Goal: Task Accomplishment & Management: Complete application form

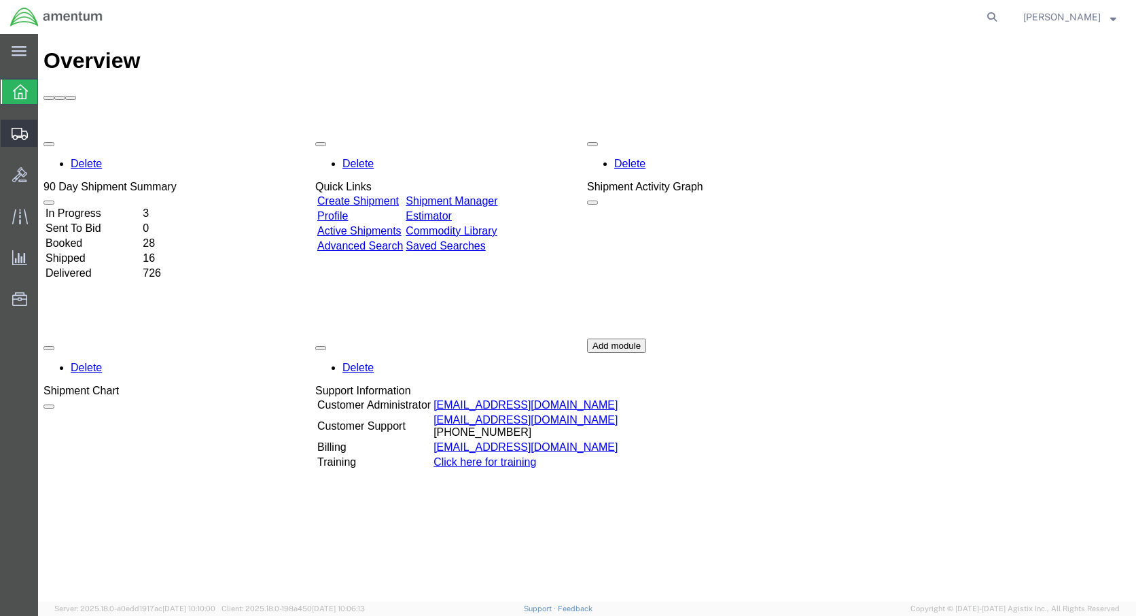
click at [0, 0] on span "Create Shipment" at bounding box center [0, 0] width 0 height 0
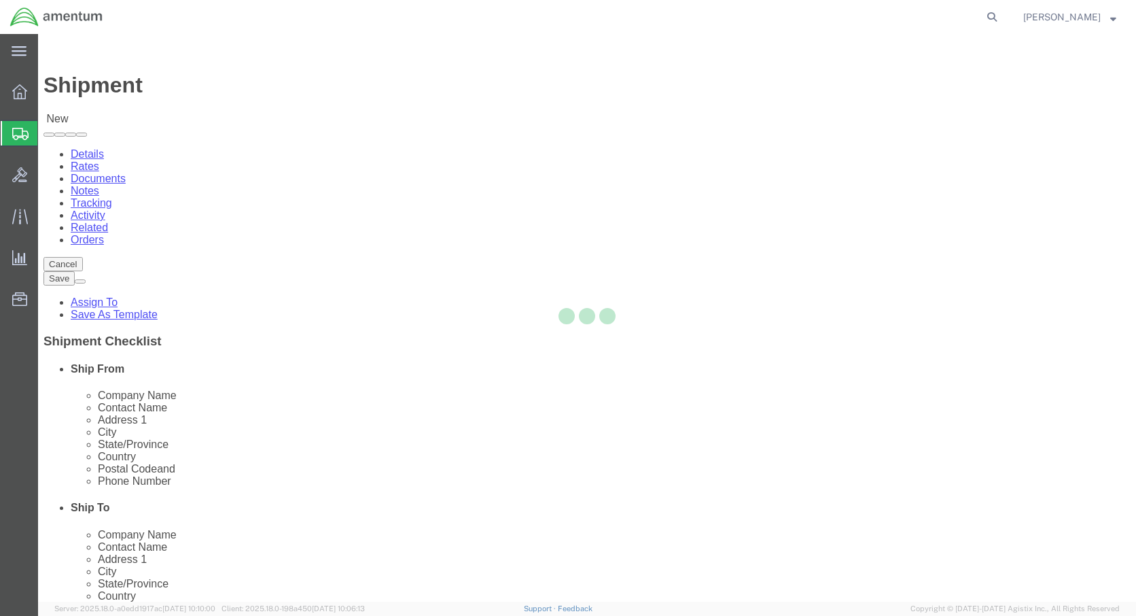
select select
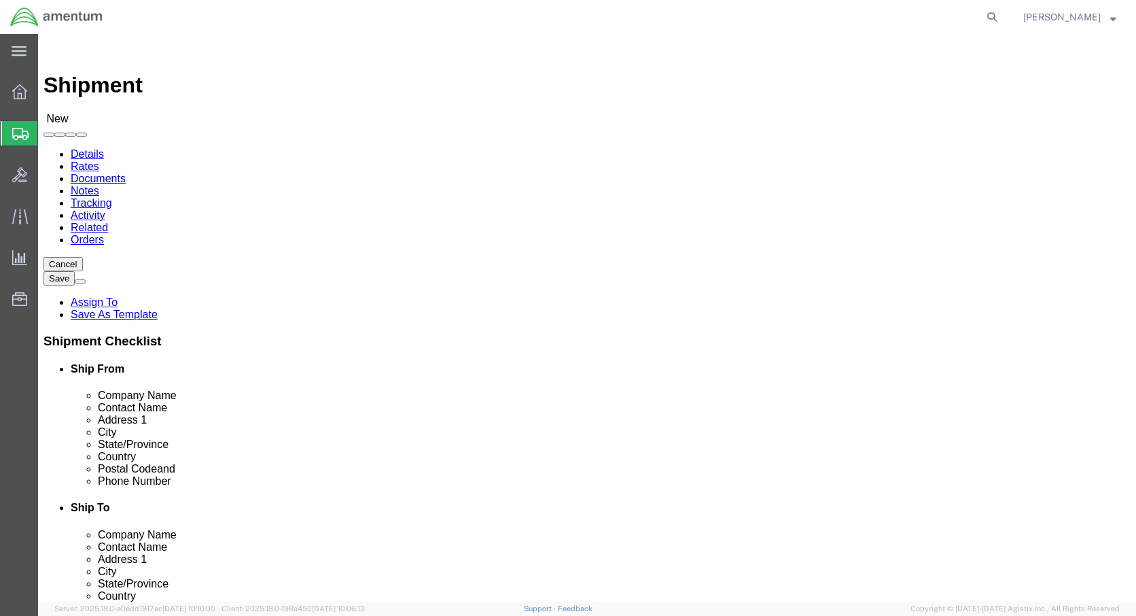
click body "Shipment New Details Rates Documents Notes Tracking Activity Related Orders Can…"
select select "MYPROFILE"
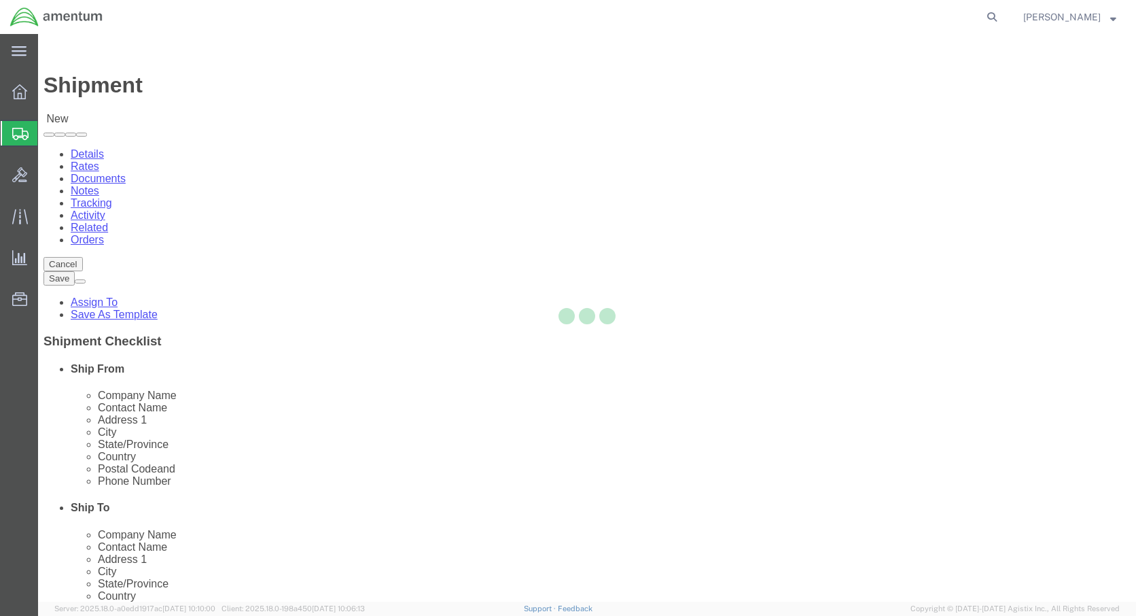
select select "CO"
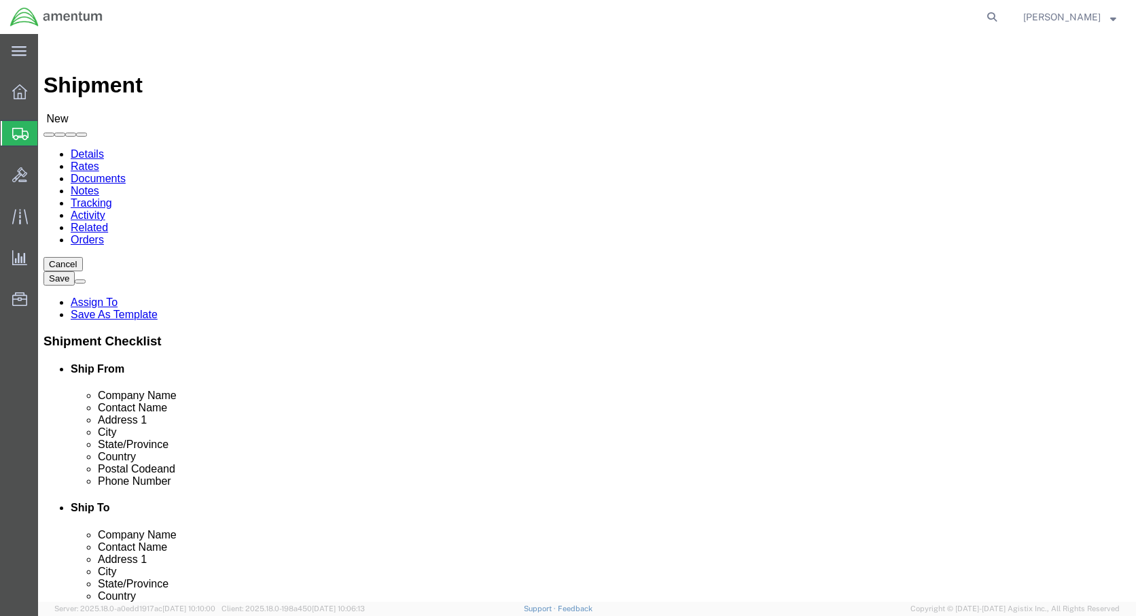
click input "checkbox"
checkbox input "true"
click input "text"
drag, startPoint x: 209, startPoint y: 487, endPoint x: 105, endPoint y: 480, distance: 103.5
click div "Email mailto:Joshua.1.wilson@dla.mil"
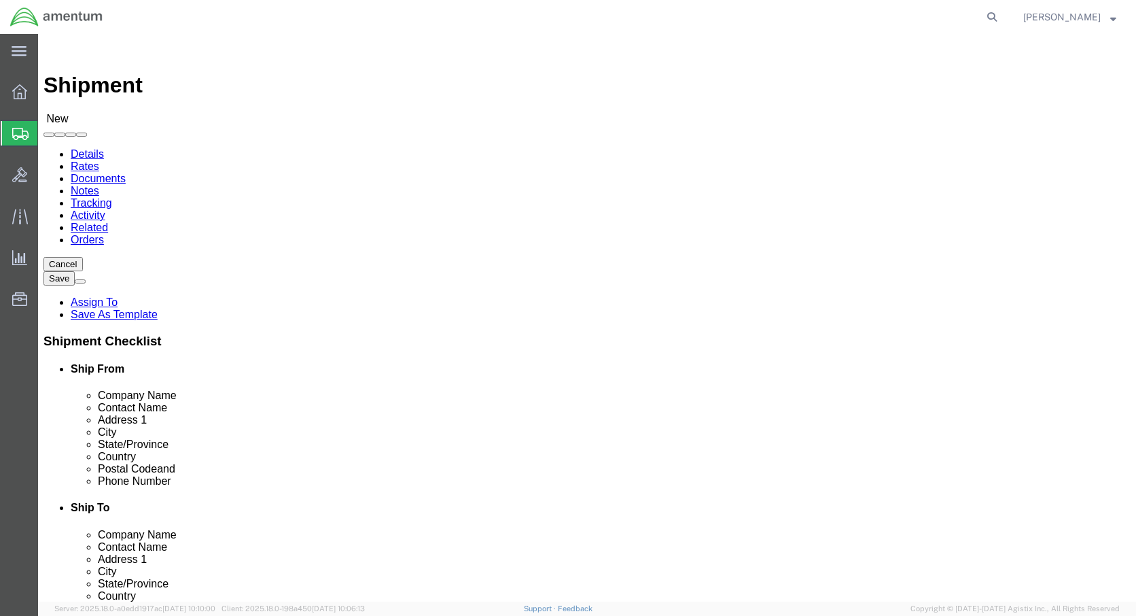
type input "Joshua.1.wilson@dla.mil"
click input "text"
type input "(570) 580-3545"
click input "text"
type input "18466"
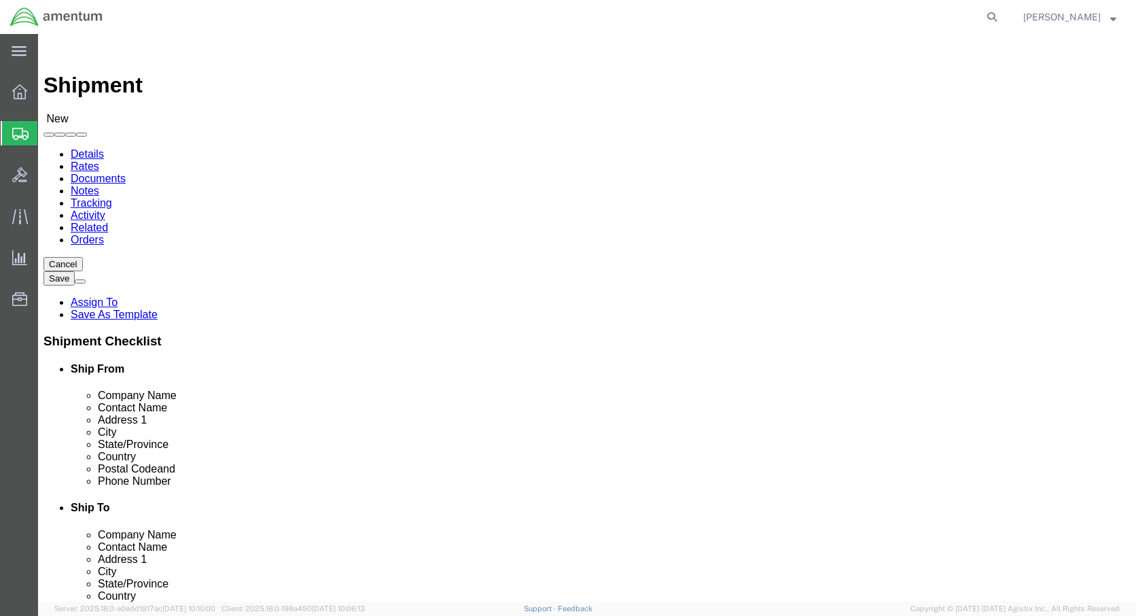
click input "text"
click body "Shipment New Details Rates Documents Notes Tracking Activity Related Orders Can…"
type input "p"
click input "text"
type input "Tobyhanna"
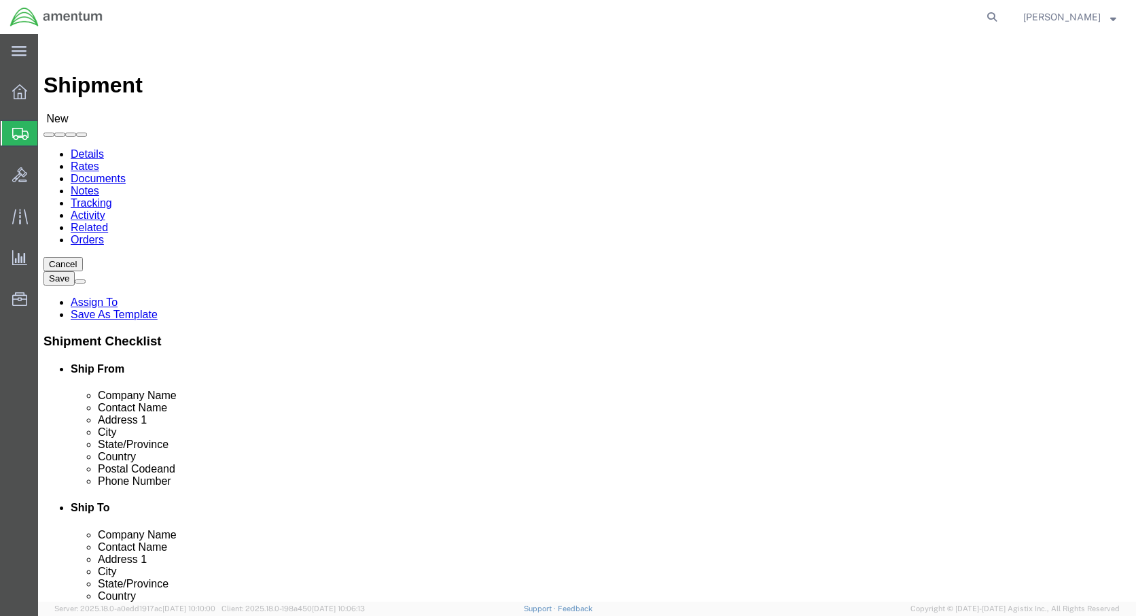
click label "City"
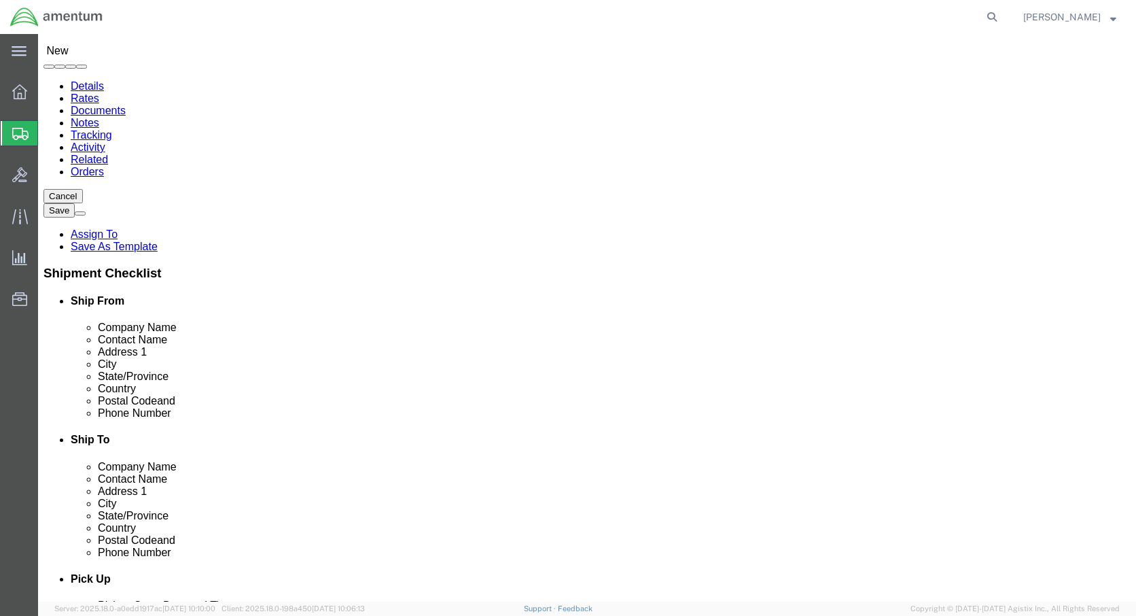
click input "text"
type input "[STREET_ADDRESS][PERSON_NAME]"
click input "text"
type input "j"
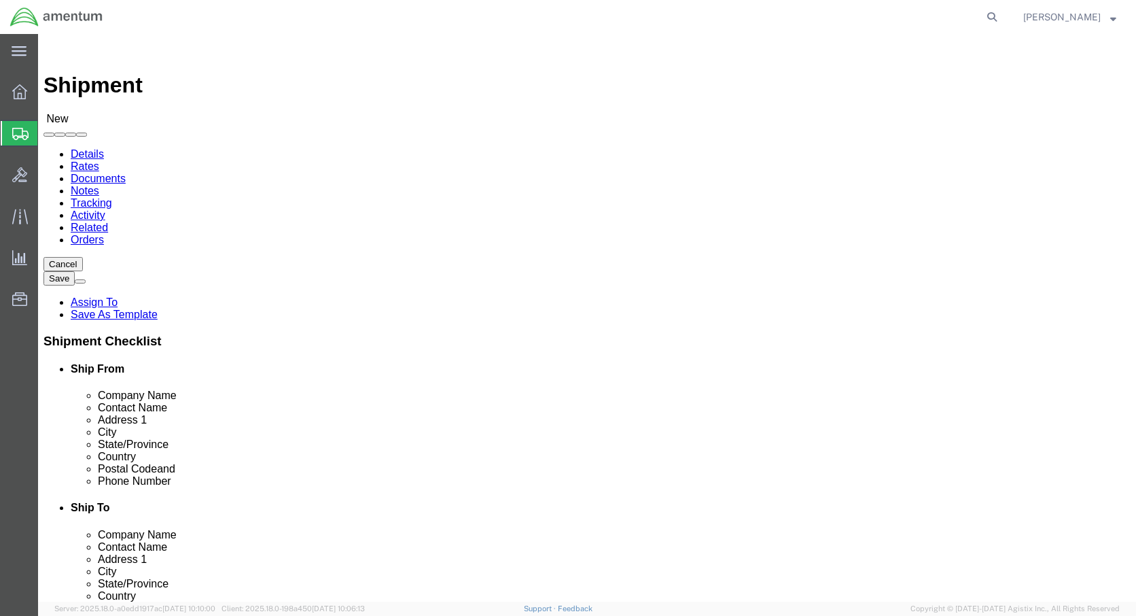
type input "[PERSON_NAME]"
click input "text"
paste input "DLA Distribution Tobyhanna"
type input "DLA Distribution Tobyhanna"
click div "ADDITIONAL INFORMATION"
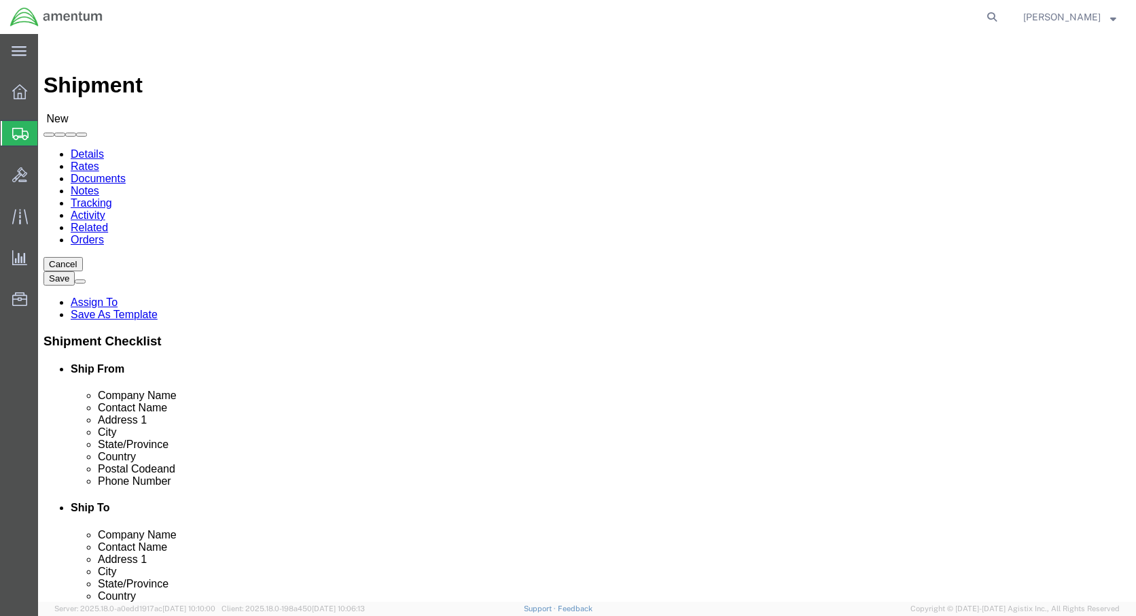
scroll to position [272, 0]
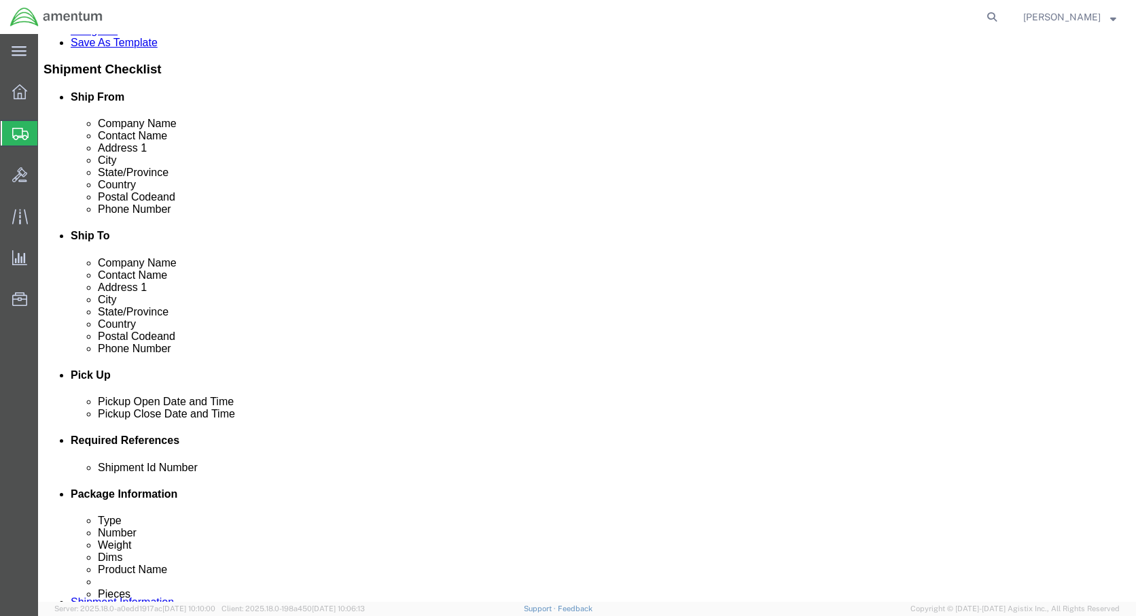
select select "SMAL"
click input "text"
click td "5"
click button "Continue"
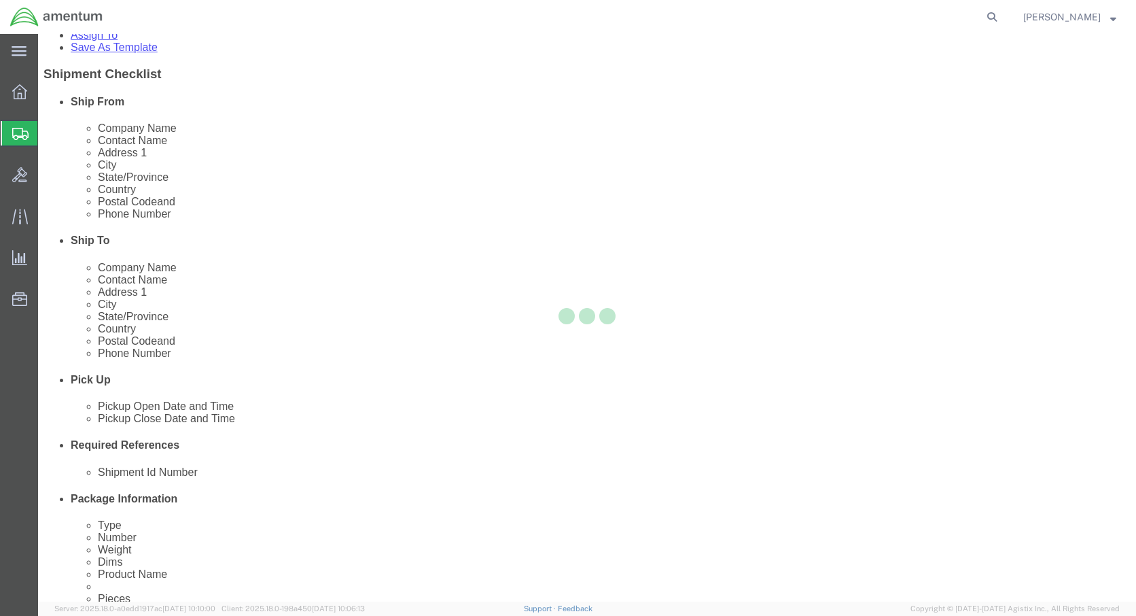
select select "YRPK"
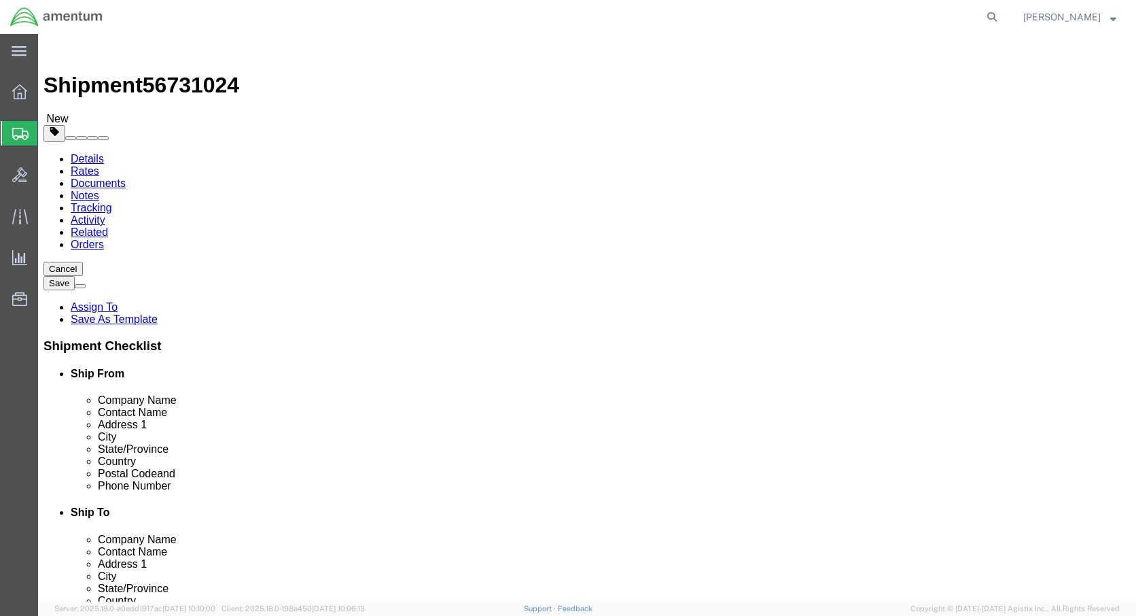
click input "text"
click div "Package Type Select Bale(s) Basket(s) Bolt(s) Bottle(s) Buckets Bulk Bundle(s) …"
click input "text"
type input "37"
click input "text"
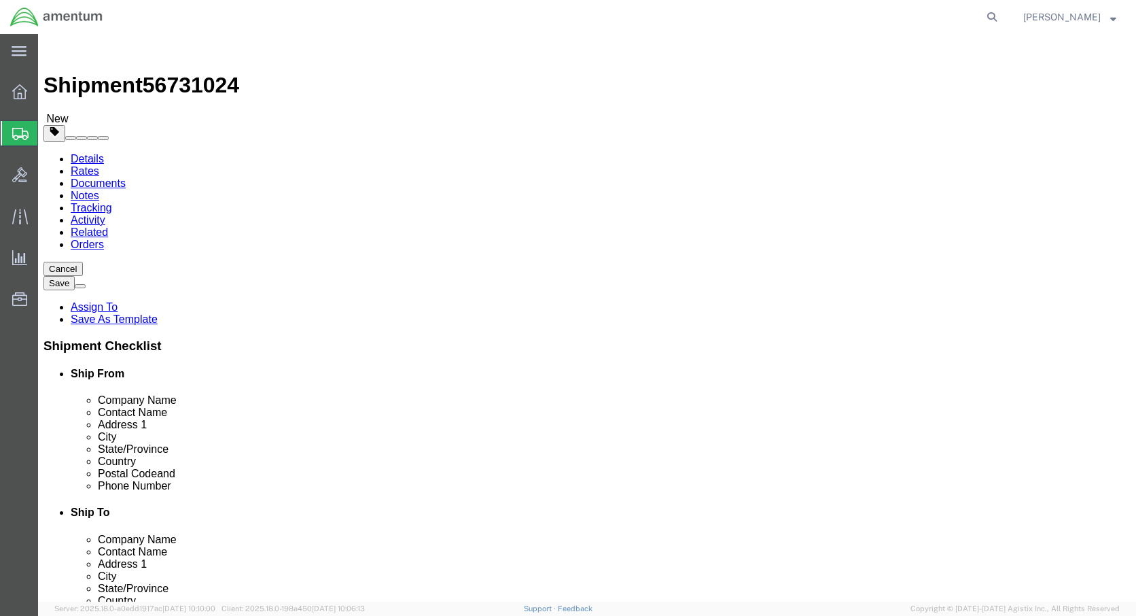
type input "28"
type input "16"
drag, startPoint x: 181, startPoint y: 323, endPoint x: 94, endPoint y: 311, distance: 88.6
click div "Package Type Select Bale(s) Basket(s) Bolt(s) Bottle(s) Buckets Bulk Bundle(s) …"
type input "96"
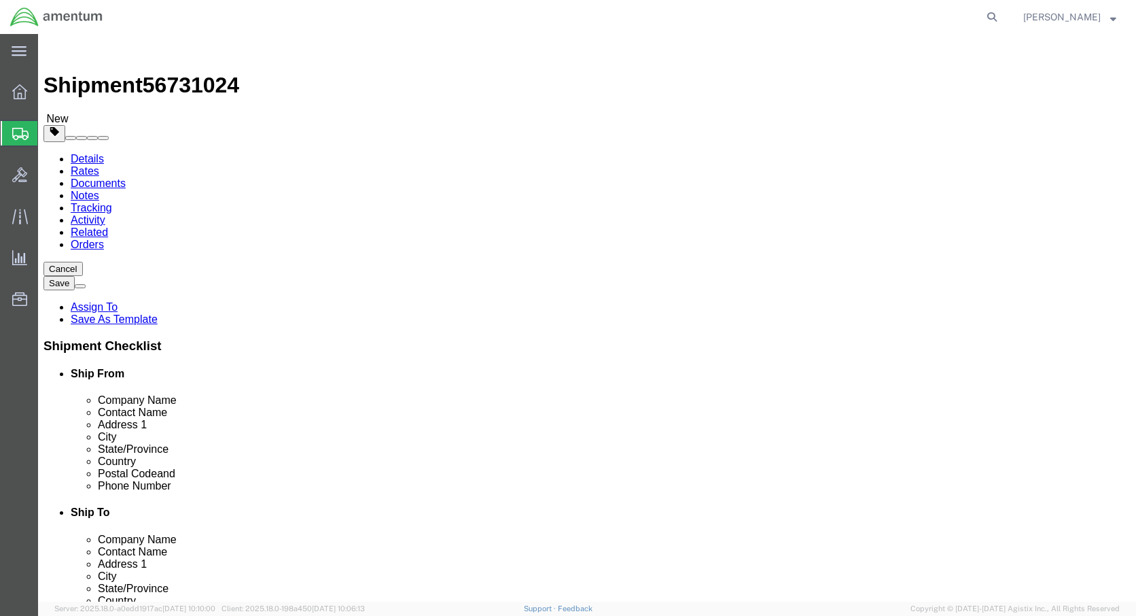
click ul
click span
click span "button"
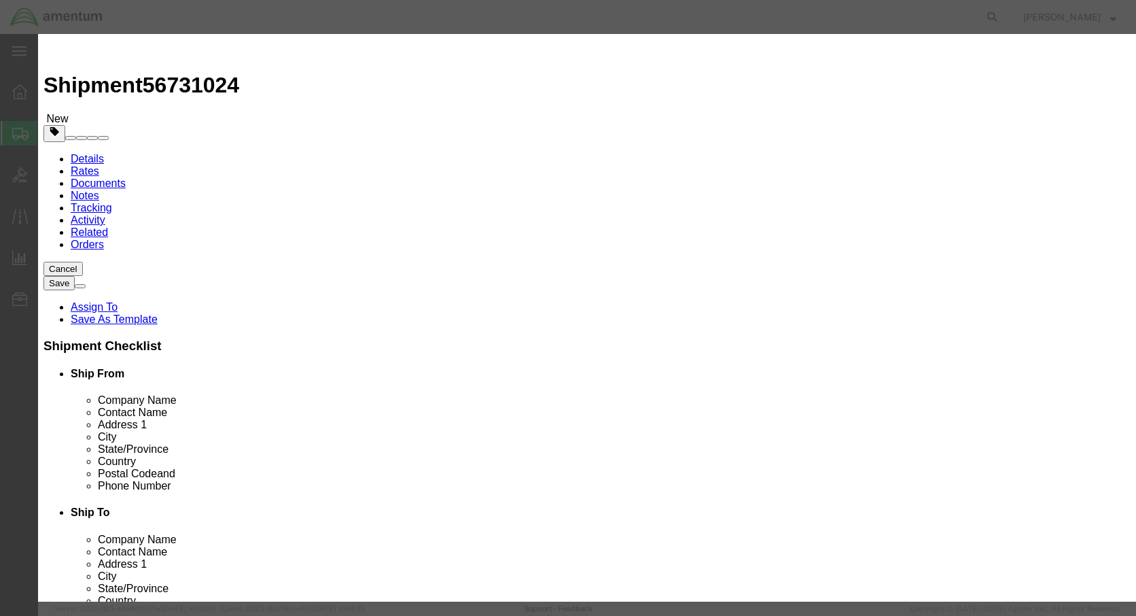
click input "text"
type input "BLADEBALANCER"
click input "0"
type input "01"
drag, startPoint x: 380, startPoint y: 128, endPoint x: 252, endPoint y: 123, distance: 127.9
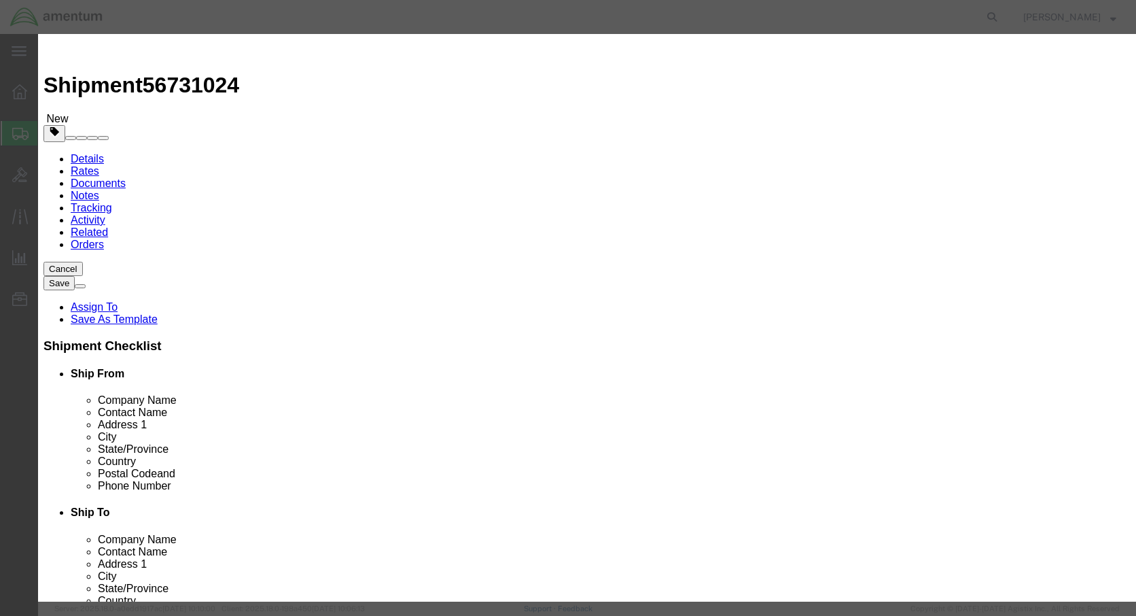
click div "Pieces 01 Select Bag Barrels 100Board Feet Bottle Box Blister Pack Carats Can C…"
type input "1"
click input "text"
type input "85"
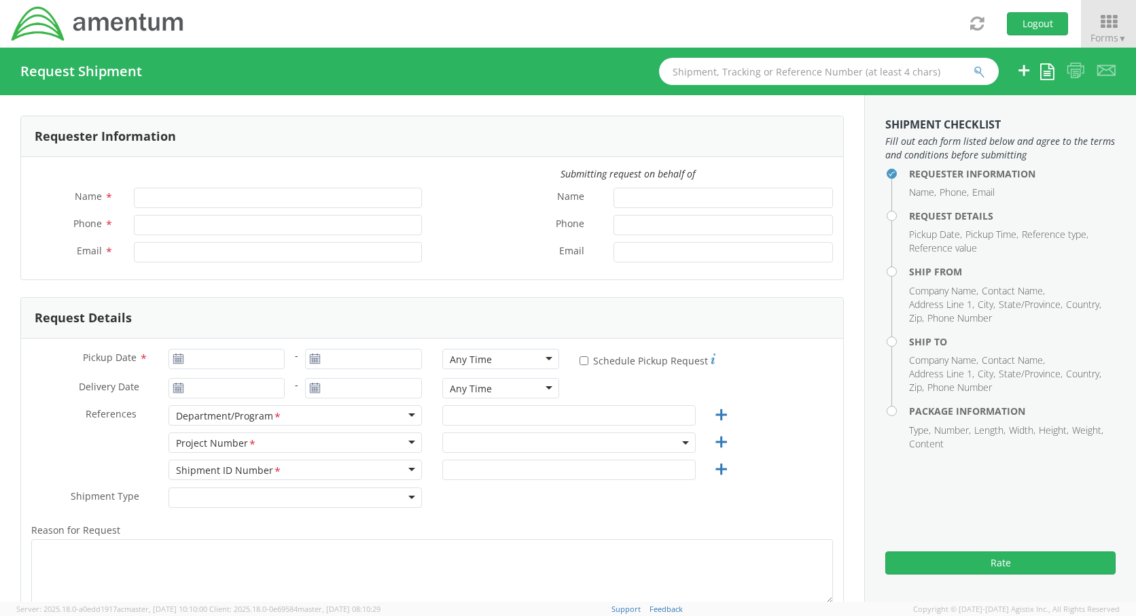
type input "[PERSON_NAME]"
type input "[PHONE_NUMBER]"
type input "[PERSON_NAME][EMAIL_ADDRESS][PERSON_NAME][DOMAIN_NAME]"
select select "4999.T.2520.BH.BE.0P.FCAR.00"
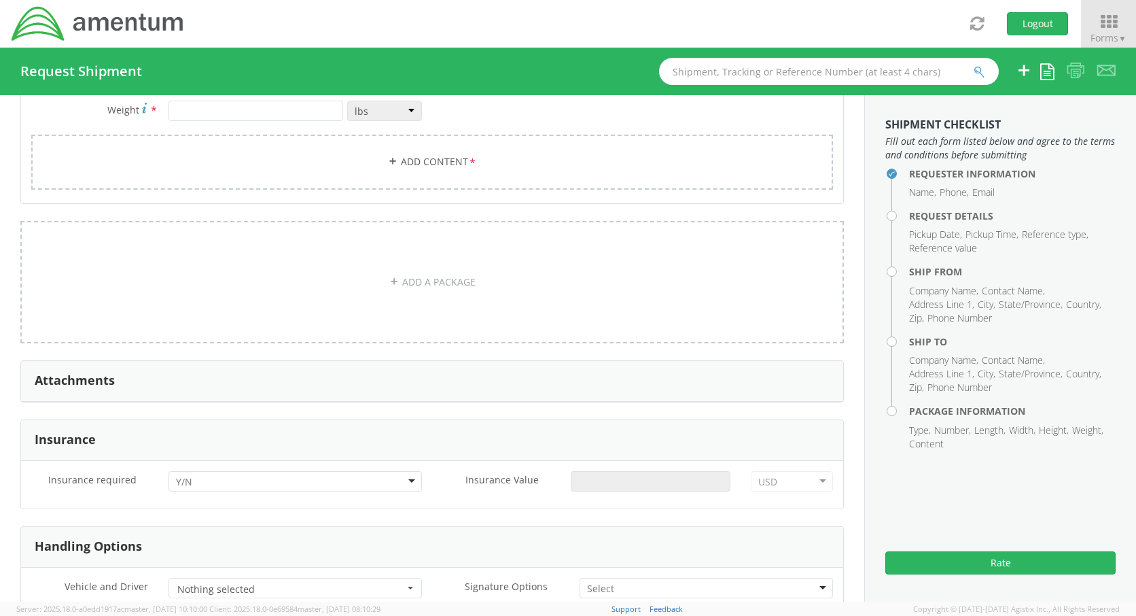
scroll to position [1087, 0]
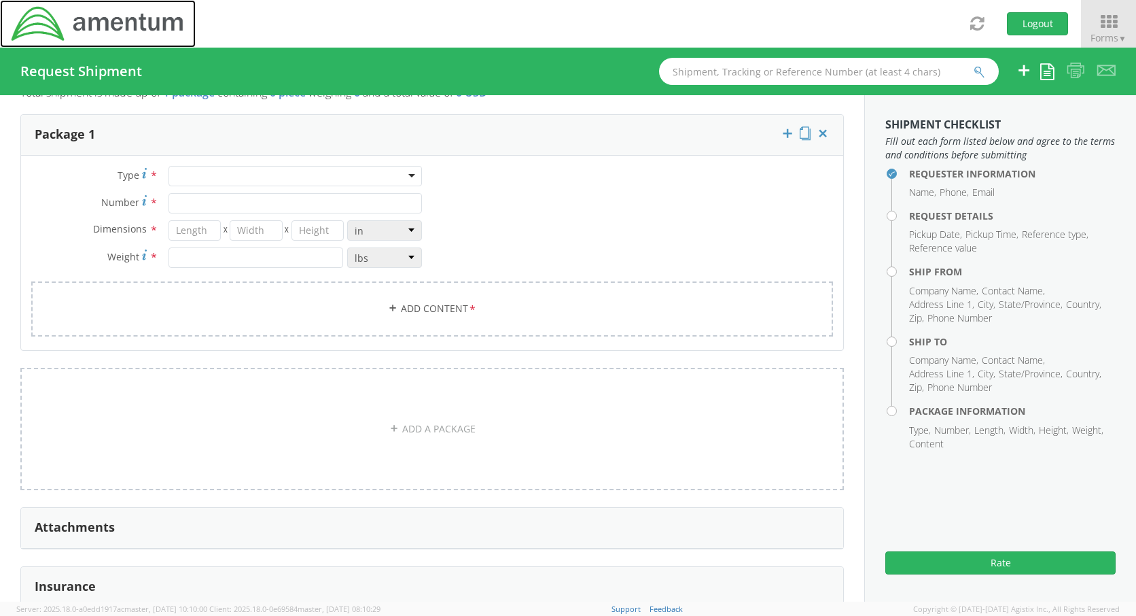
click at [188, 26] on link at bounding box center [98, 24] width 196 height 48
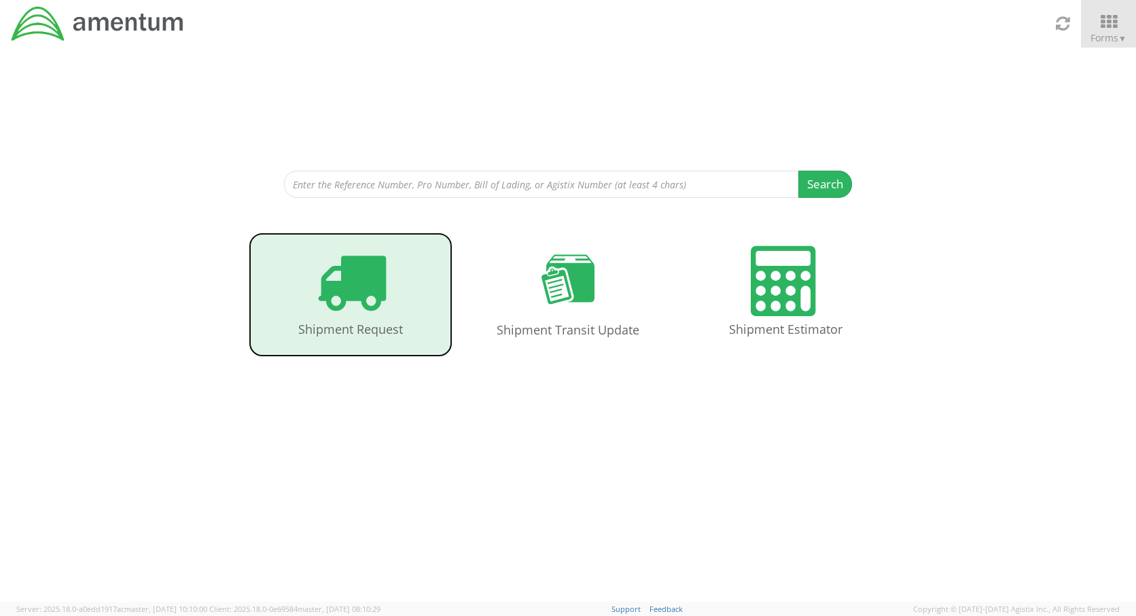
click at [376, 318] on link "Shipment Request" at bounding box center [351, 294] width 204 height 124
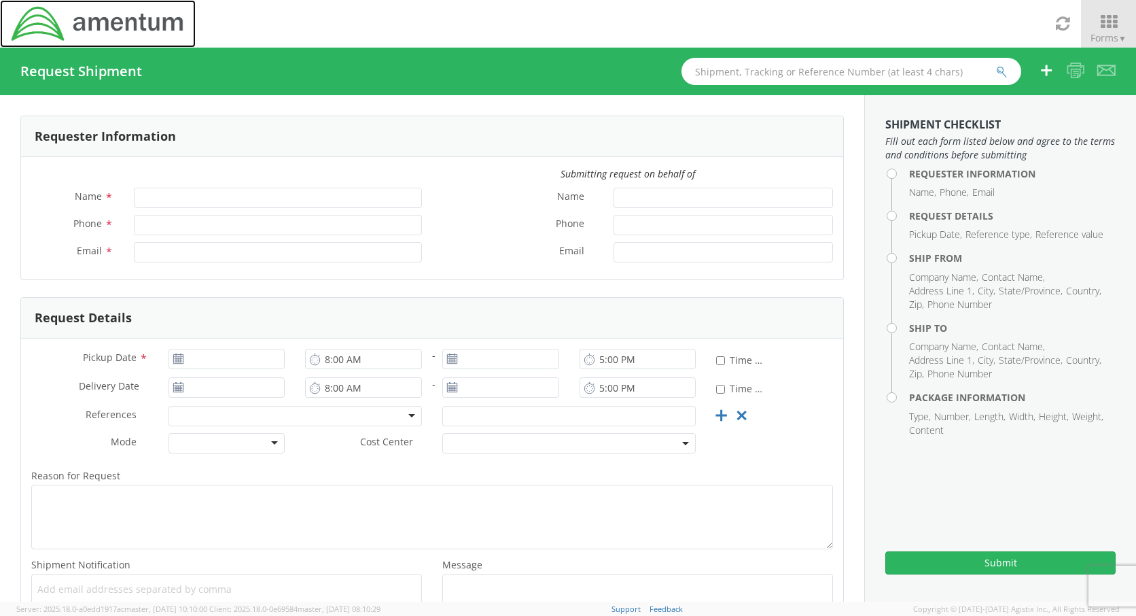
click at [31, 25] on img at bounding box center [97, 24] width 175 height 38
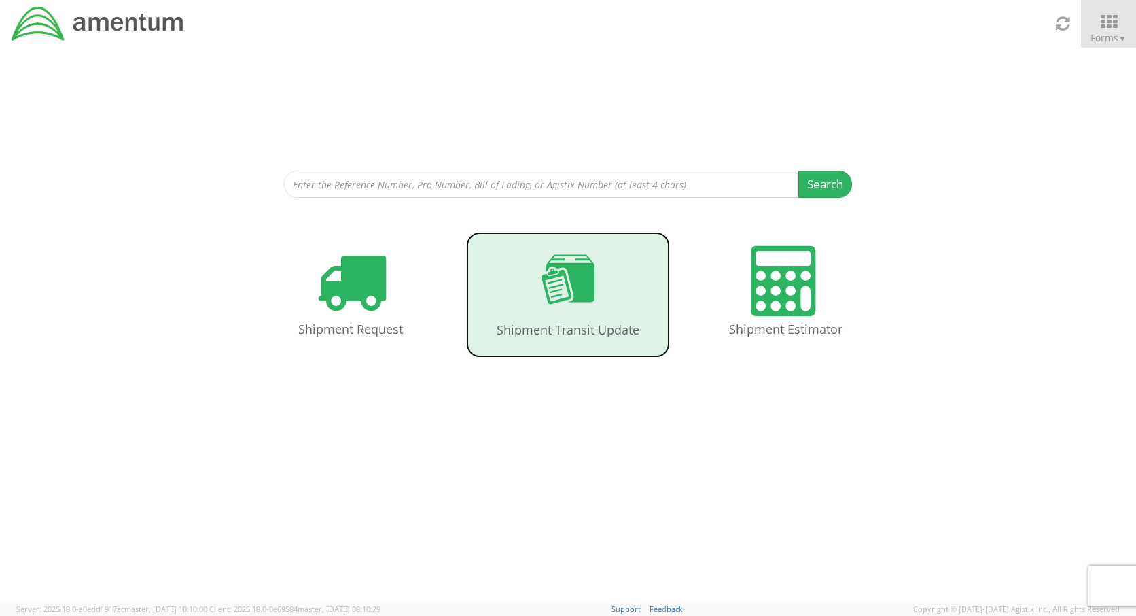
click at [576, 318] on link "Shipment Transit Update" at bounding box center [568, 295] width 204 height 126
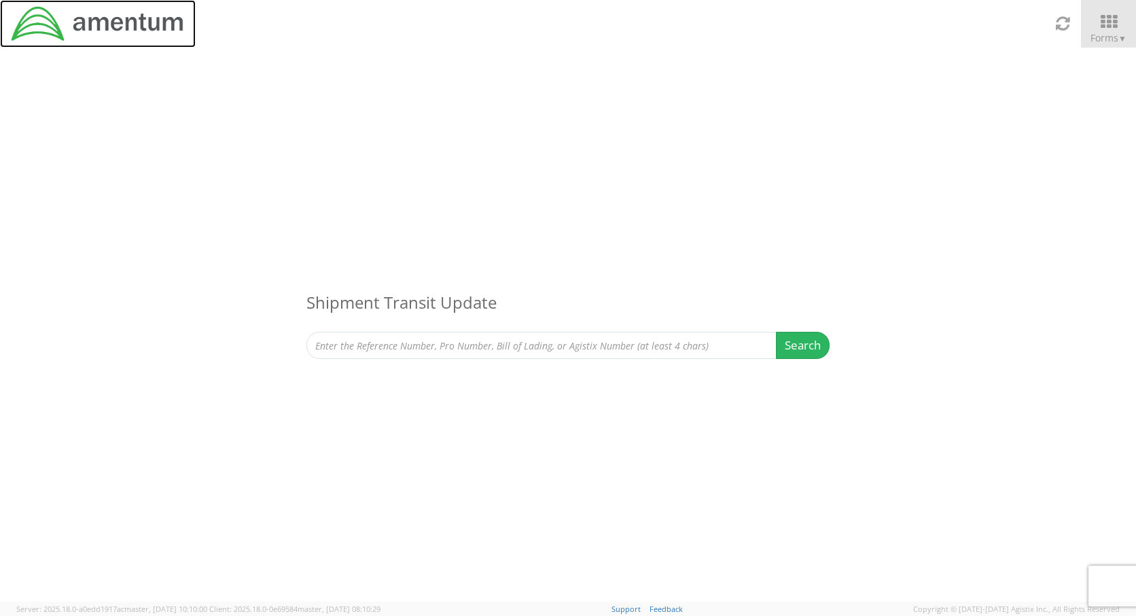
click at [133, 32] on img at bounding box center [97, 24] width 175 height 38
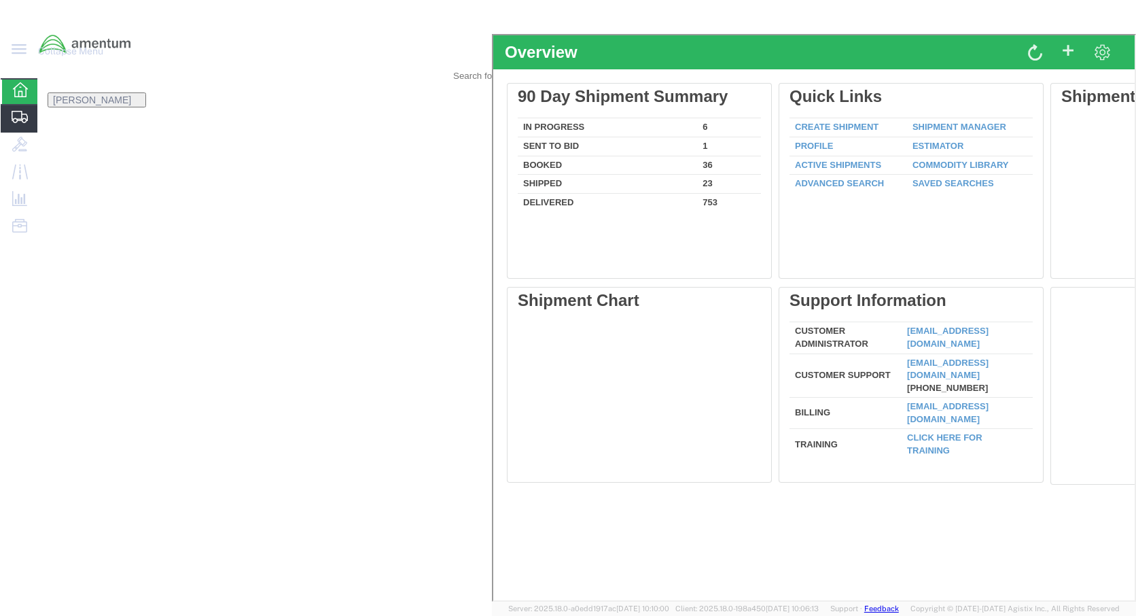
click at [93, 133] on span "Shipments" at bounding box center [65, 118] width 56 height 27
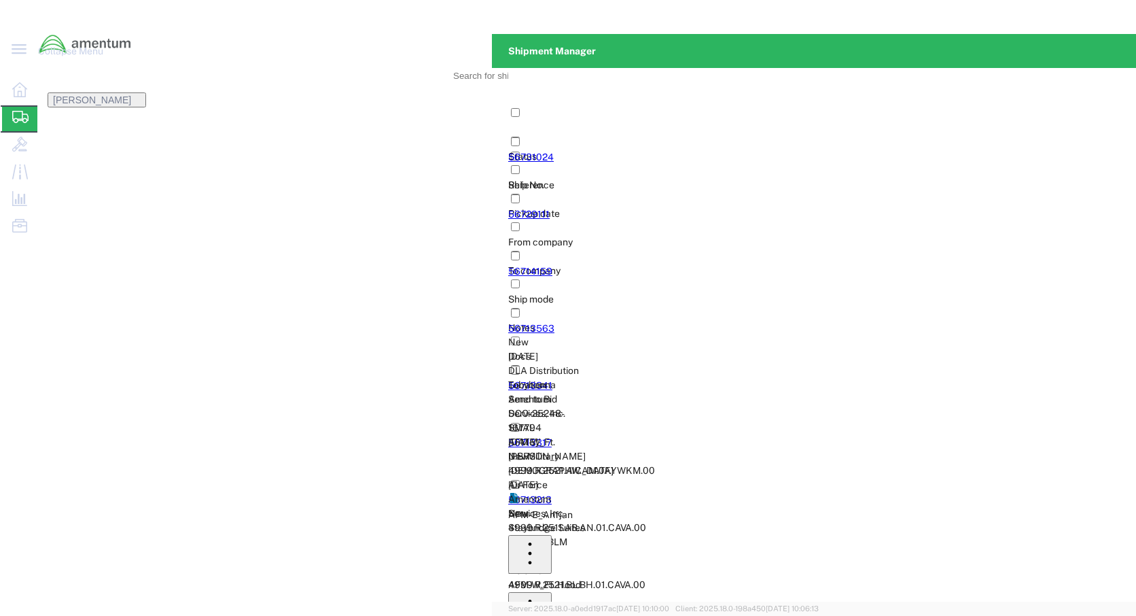
drag, startPoint x: 860, startPoint y: 124, endPoint x: 939, endPoint y: 134, distance: 78.8
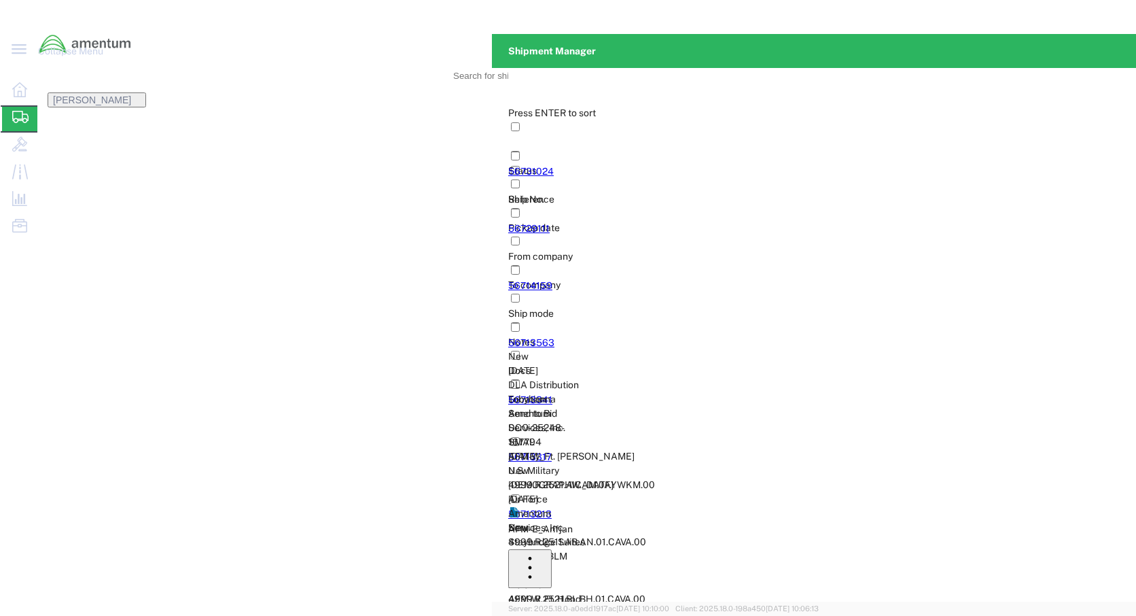
click at [508, 166] on link "56731024" at bounding box center [531, 171] width 46 height 11
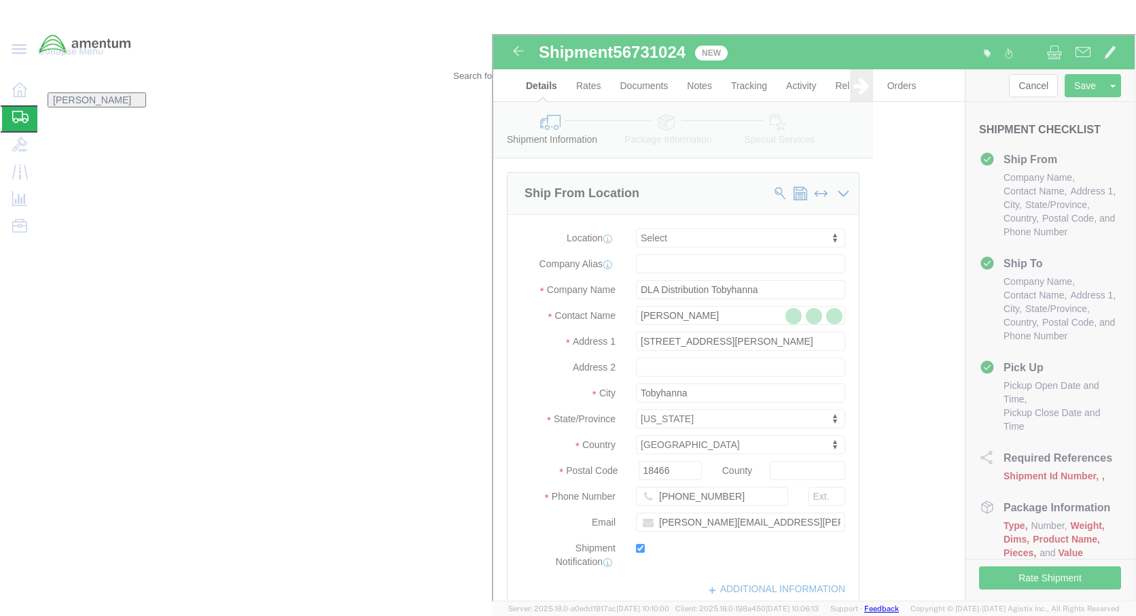
select select
select select "42643"
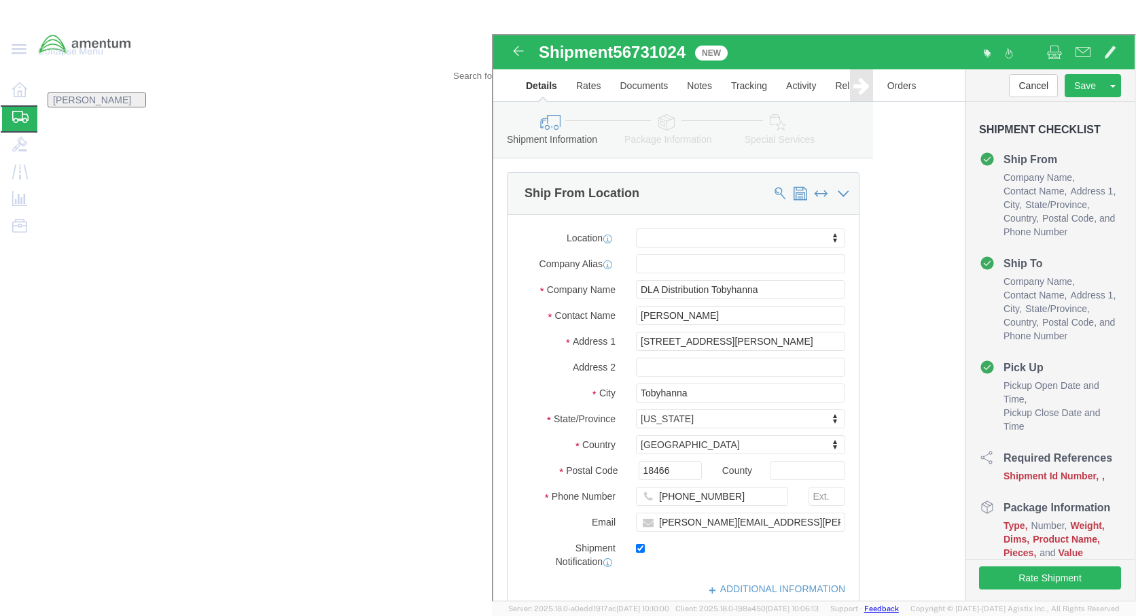
drag, startPoint x: 186, startPoint y: 15, endPoint x: 113, endPoint y: 24, distance: 72.6
click span "56731024"
click div "Shipment Id Number Select Account Type Activity ID Airline Appointment Number A…"
click input "text"
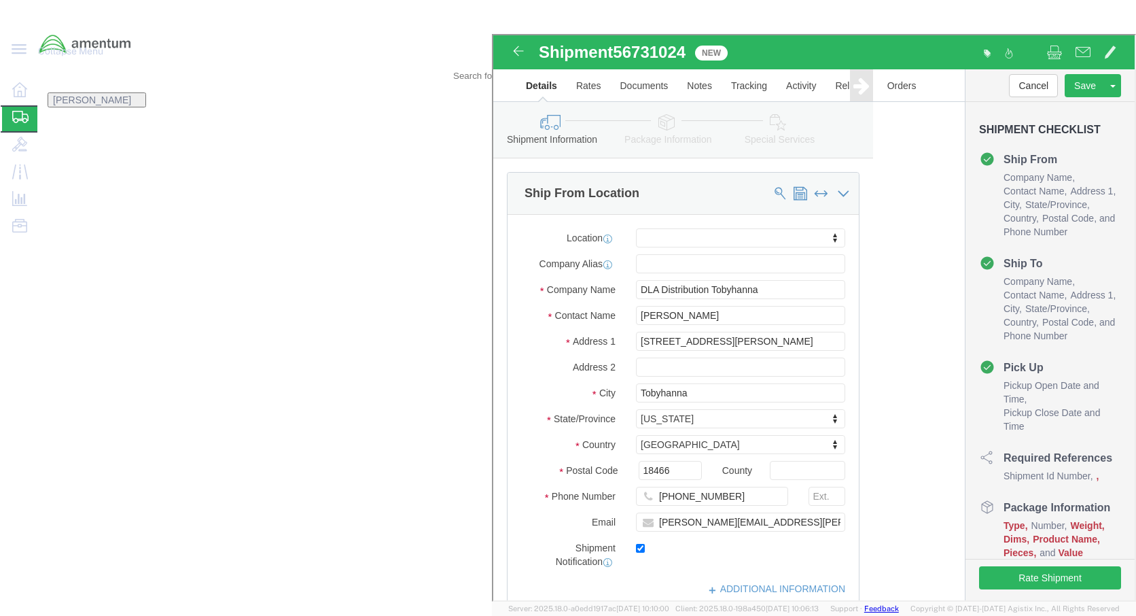
type input "56731024"
click div "Ship From Location Location My Profile Location [PHONE_NUMBER] [PHONE_NUMBER] […"
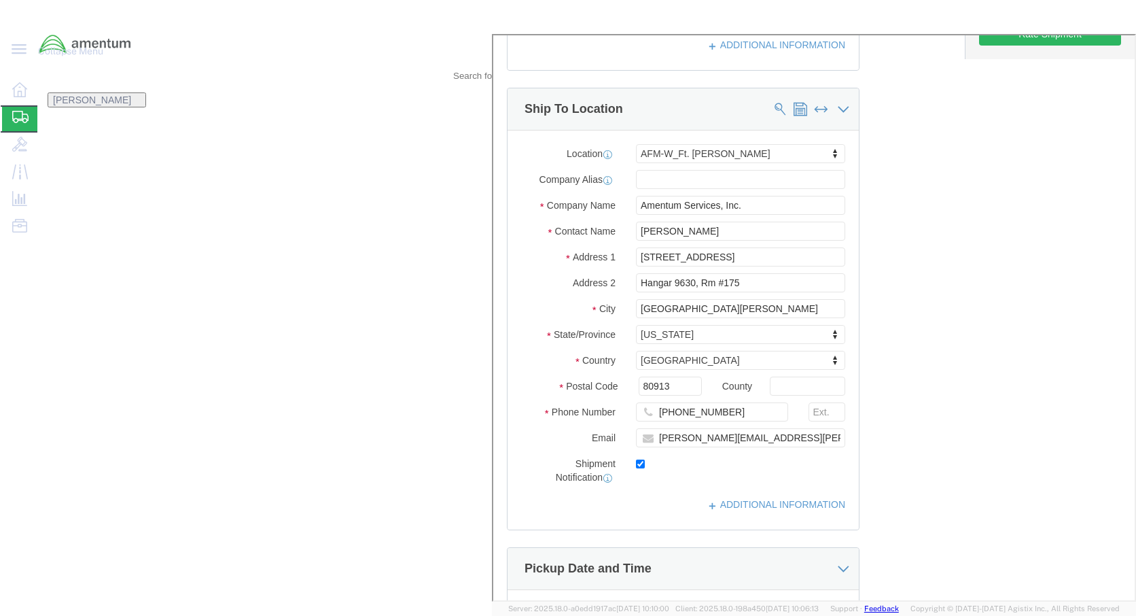
select select "PROJ"
click input "text"
type input "4999.T.2520.BH.BE.0P.FCAR.00"
click div "Vehicle Select Size Select Container Number 1 Owner Select Shipper Vessel"
click button "Continue"
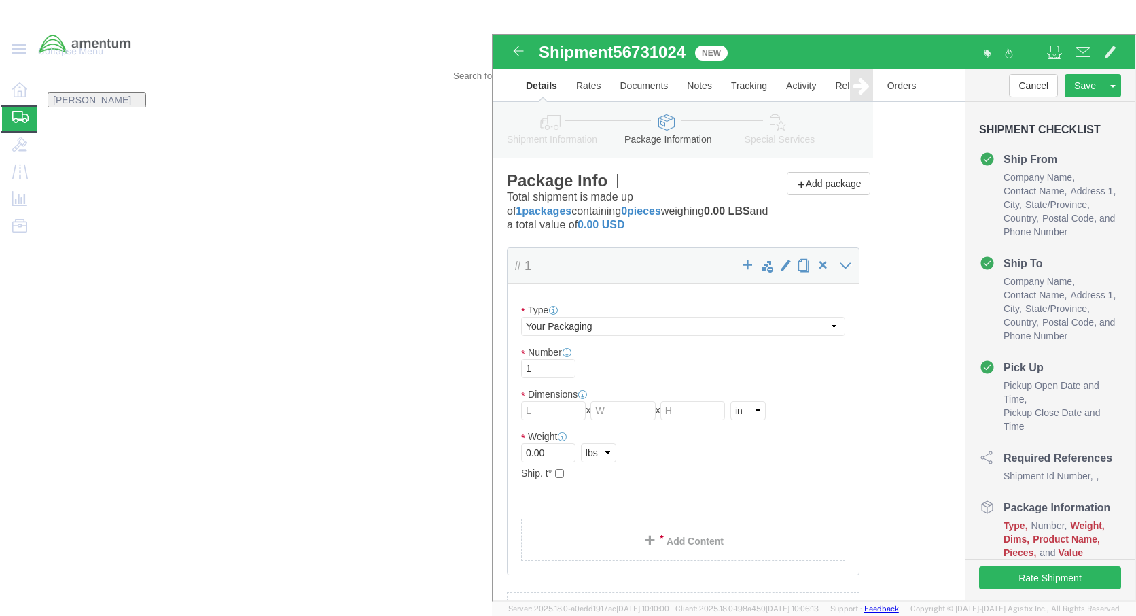
click div "Package Type Select Bale(s) Basket(s) Bolt(s) Bottle(s) Buckets Bulk Bundle(s) …"
click input "text"
type input "37"
type input "28"
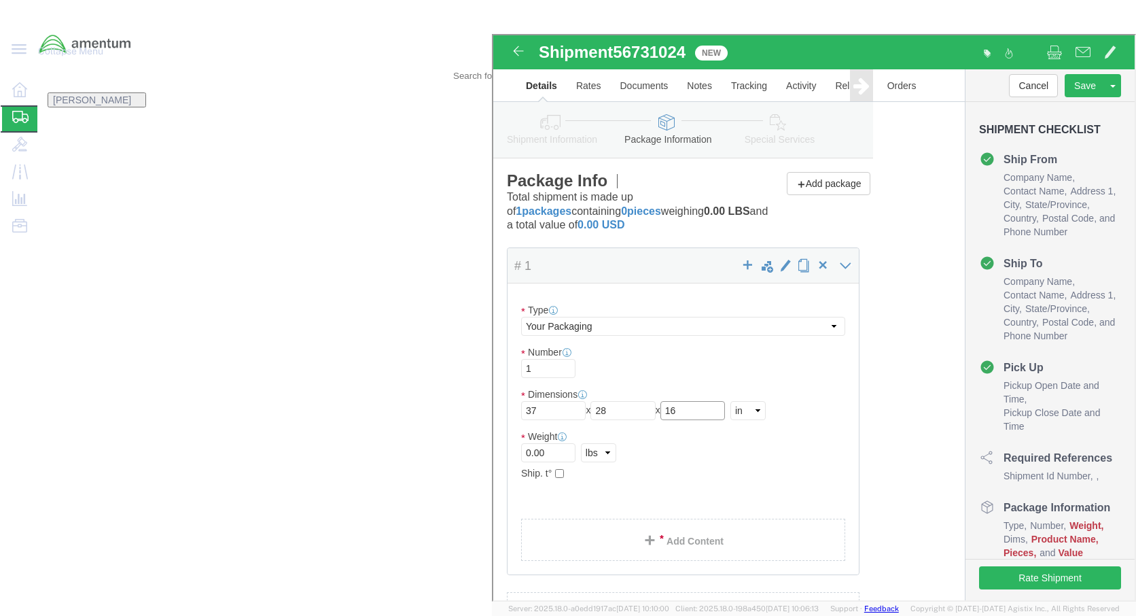
type input "16"
drag, startPoint x: 185, startPoint y: 329, endPoint x: 164, endPoint y: 329, distance: 21.1
click div "Weight 0.00 Select kgs lbs Ship. t°"
type input "96"
click ul
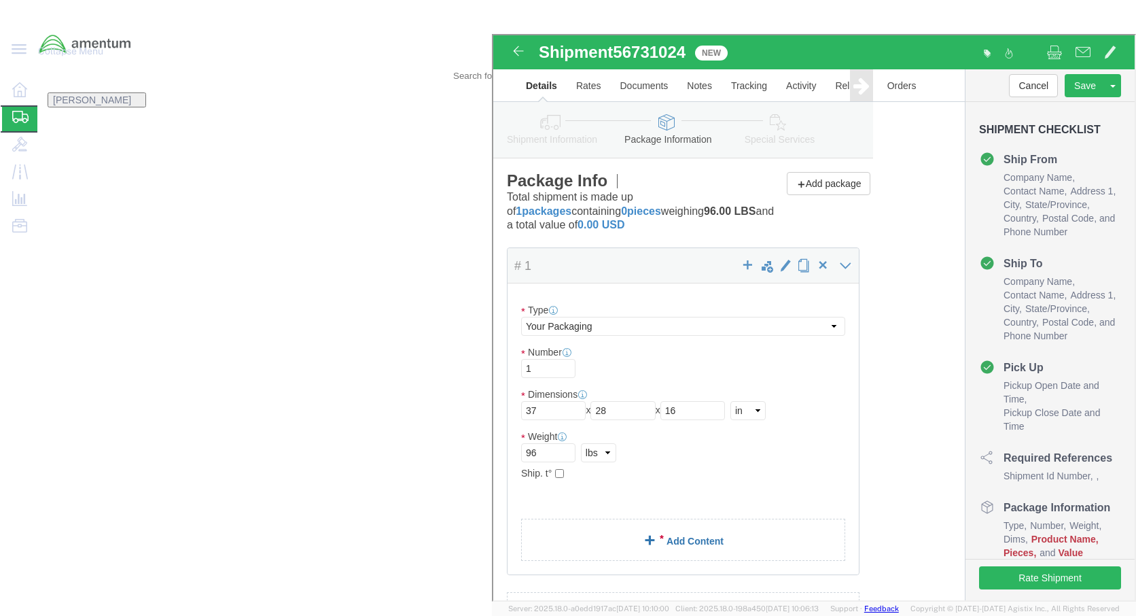
click link "Add Content"
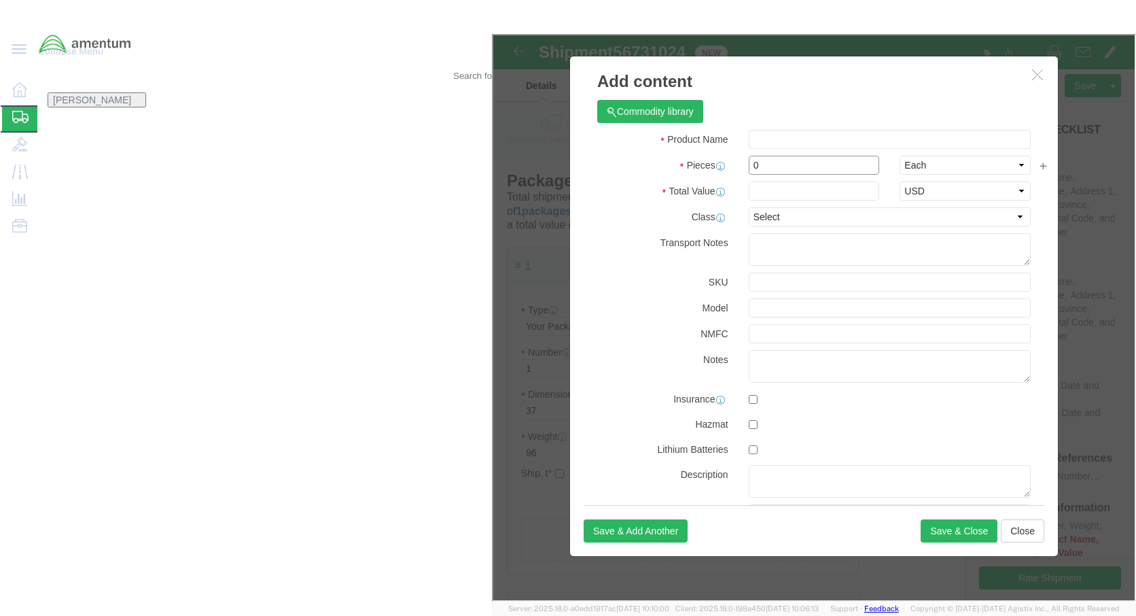
click input "0"
type input "1"
click input "text"
type input "BLADE BALANCER"
select select "50"
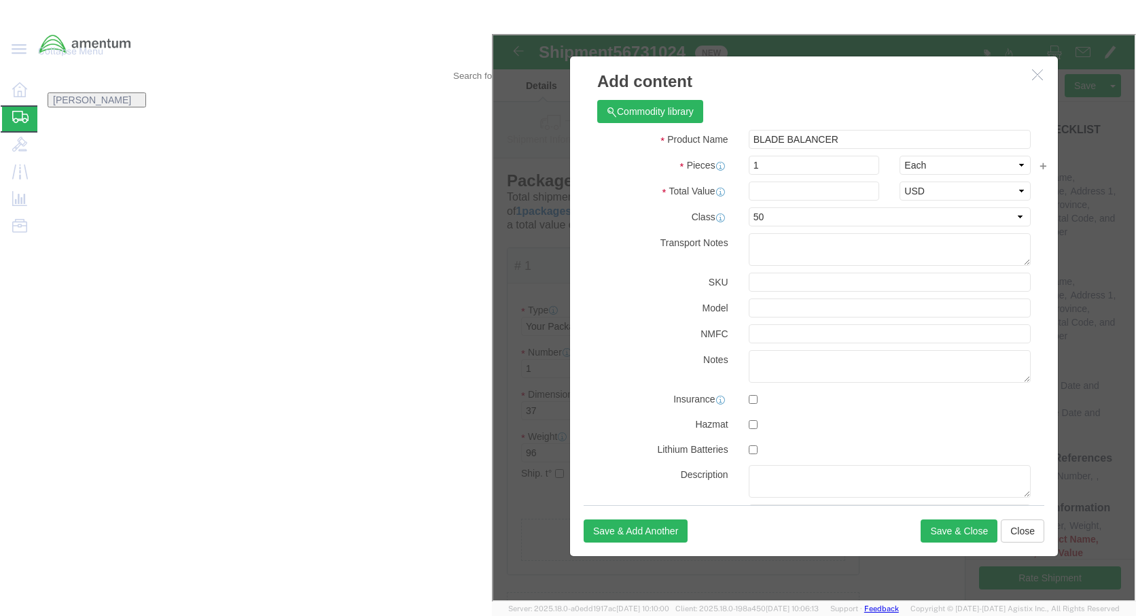
click div "Class Select 50 55 60 65 70 85 92.5 100 125 175 250 300 400"
click input "text"
type input "850000"
click button "Save & Close"
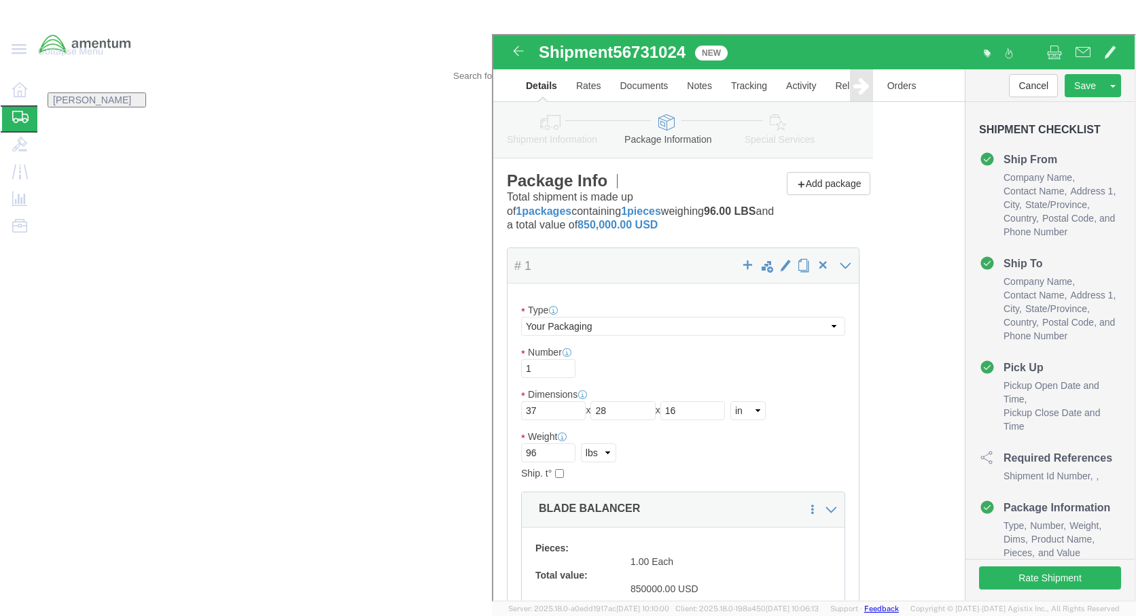
click button "Continue"
